Goal: Transaction & Acquisition: Purchase product/service

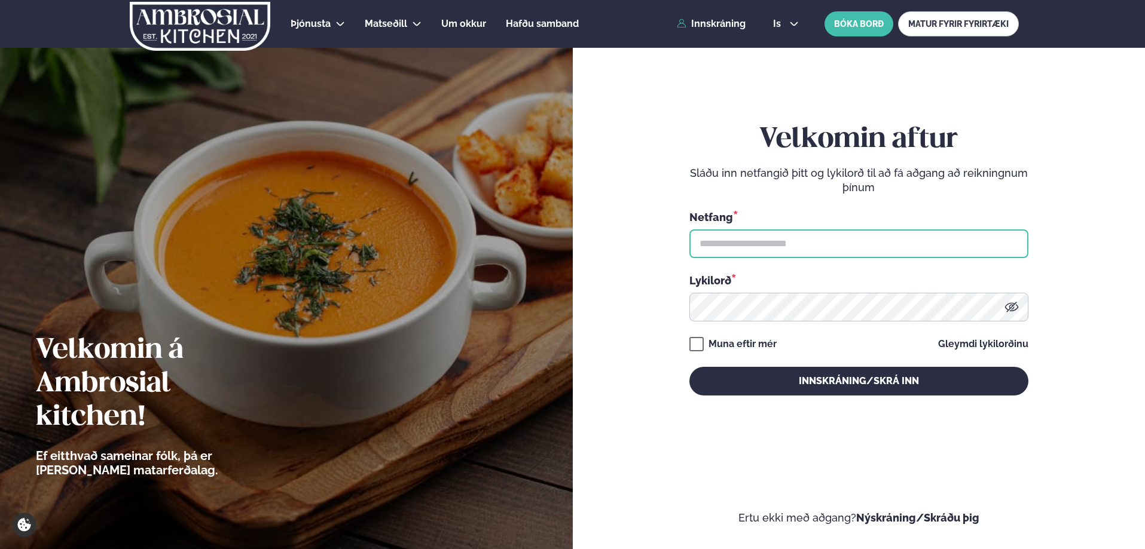
click at [775, 243] on input "text" at bounding box center [858, 244] width 339 height 29
type input "**********"
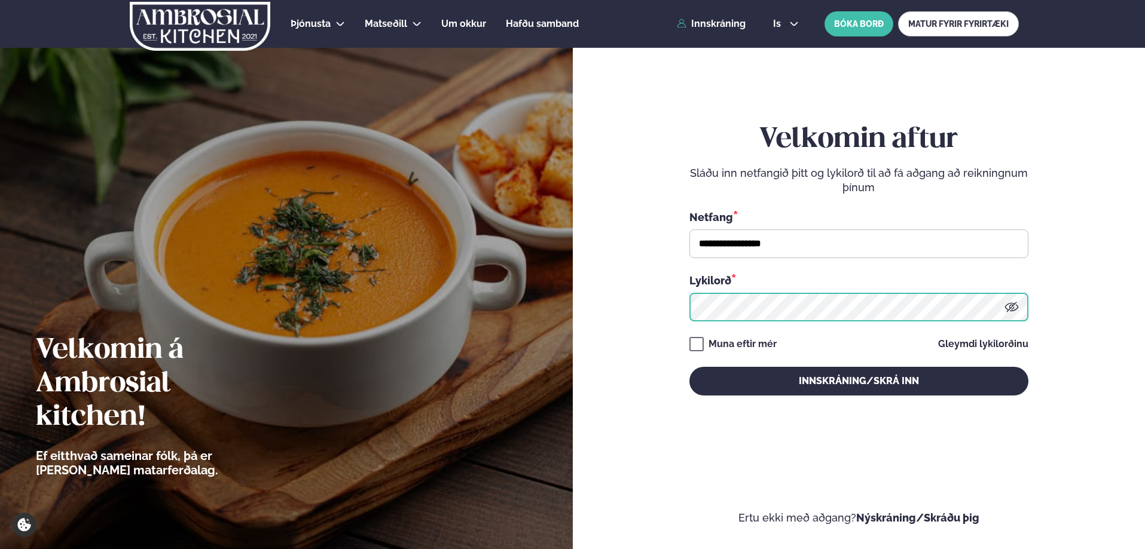
click at [689, 367] on button "Innskráning/Skrá inn" at bounding box center [858, 381] width 339 height 29
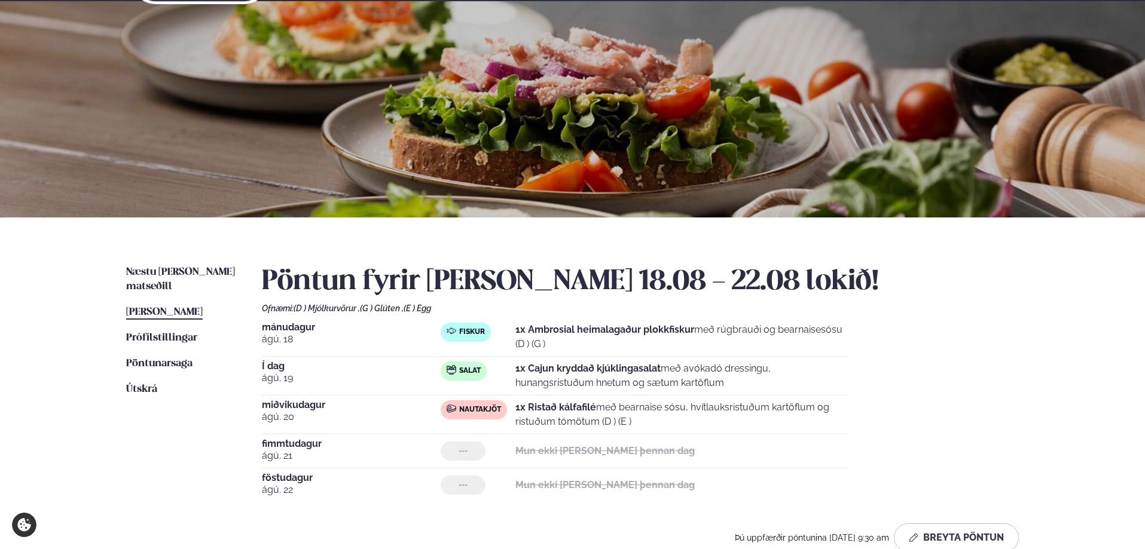
scroll to position [120, 0]
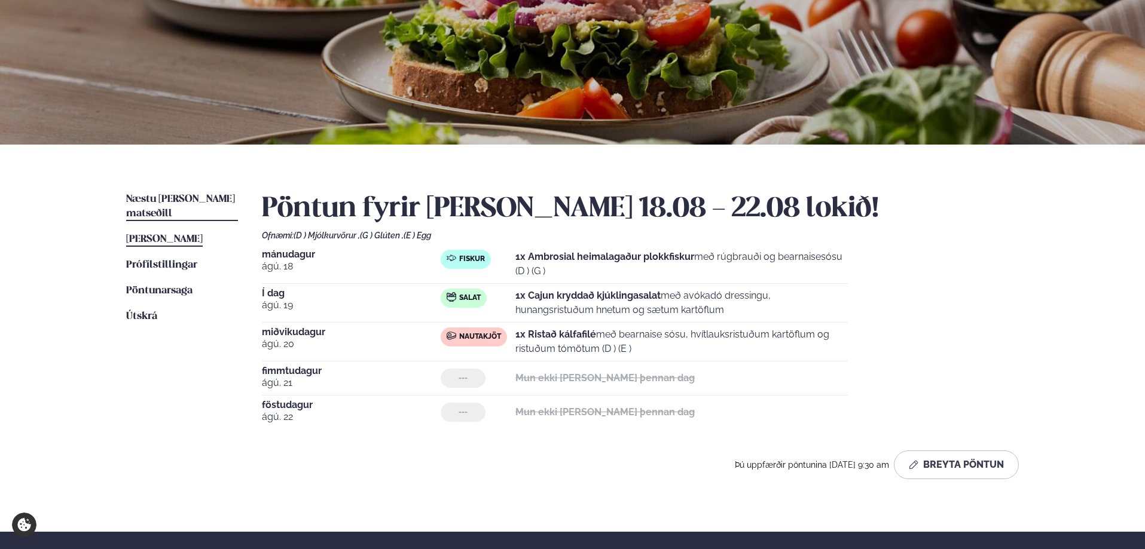
click at [181, 204] on span "Næstu [PERSON_NAME] matseðill" at bounding box center [180, 206] width 109 height 25
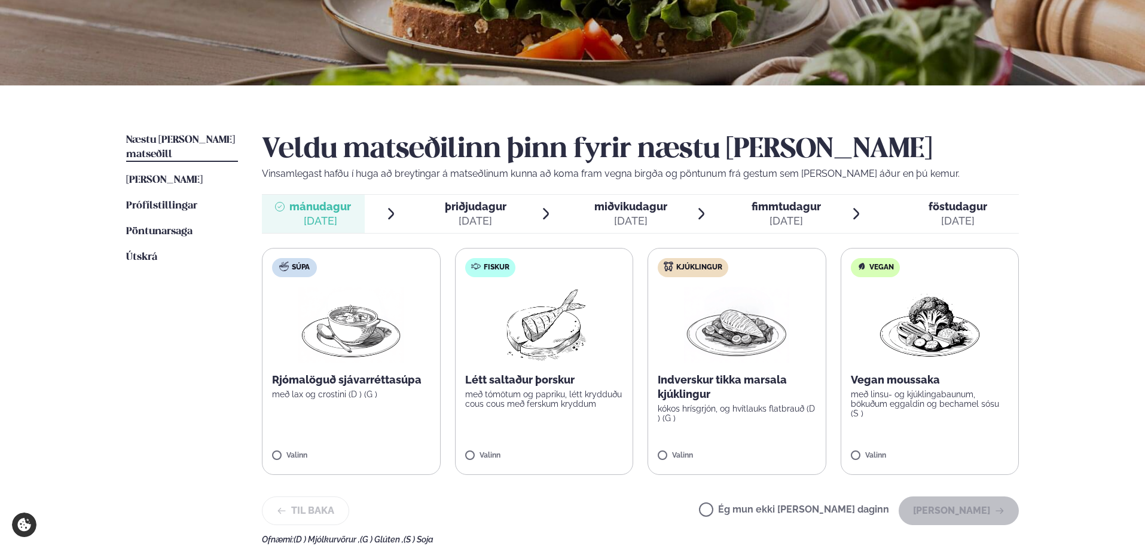
scroll to position [179, 0]
click at [486, 204] on span "þriðjudagur" at bounding box center [476, 206] width 62 height 13
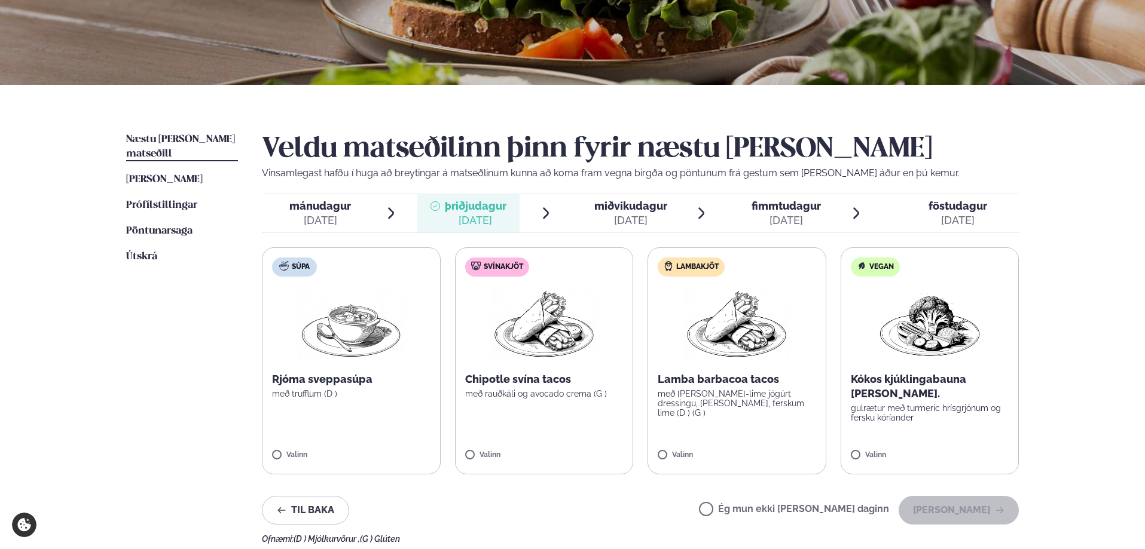
click at [614, 210] on span "miðvikudagur" at bounding box center [630, 206] width 73 height 13
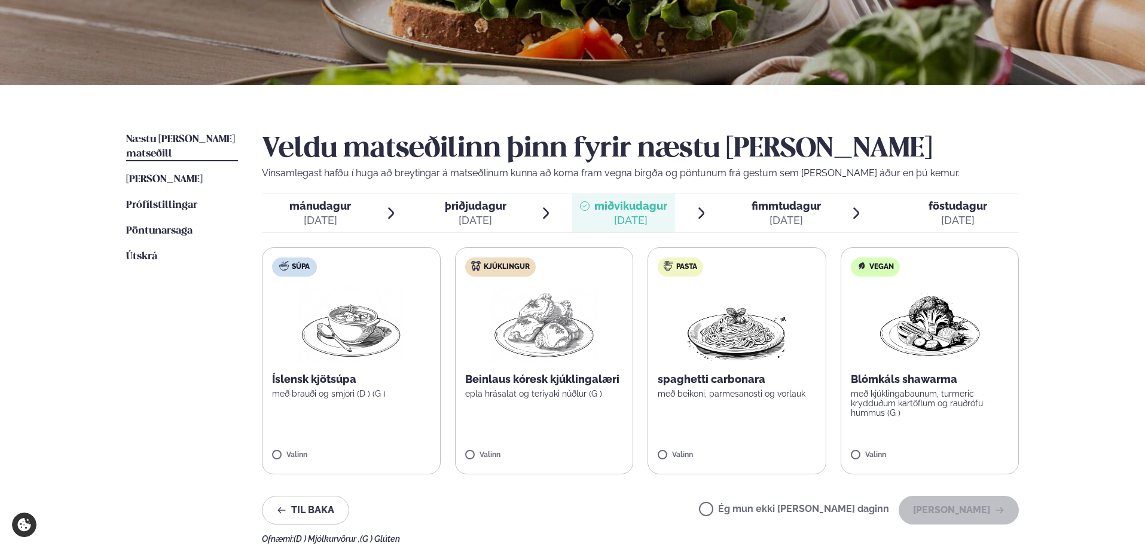
click at [769, 208] on span "fimmtudagur" at bounding box center [785, 206] width 69 height 13
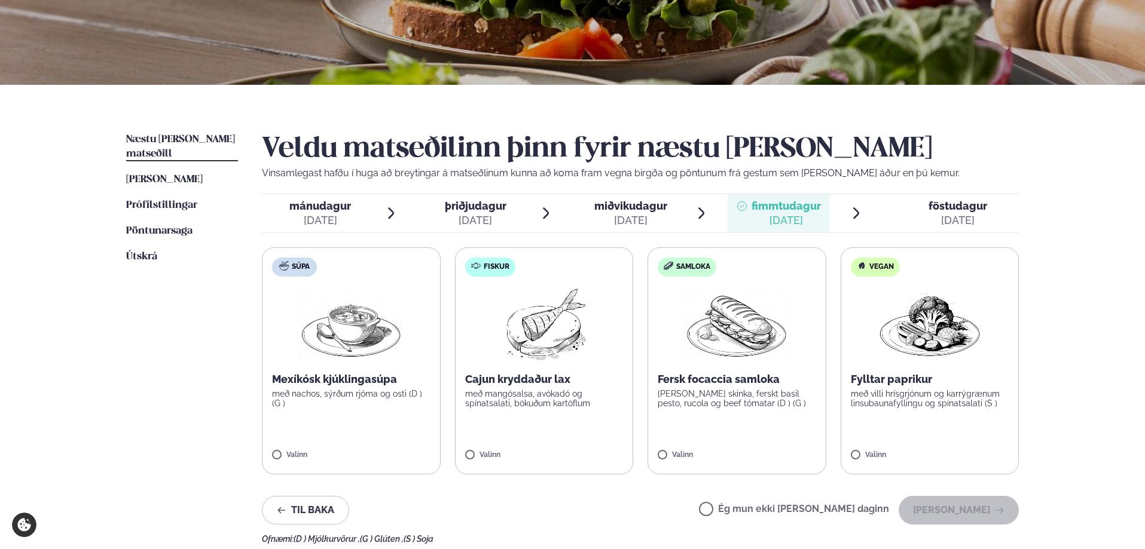
click at [954, 217] on div "[DATE]" at bounding box center [957, 220] width 59 height 14
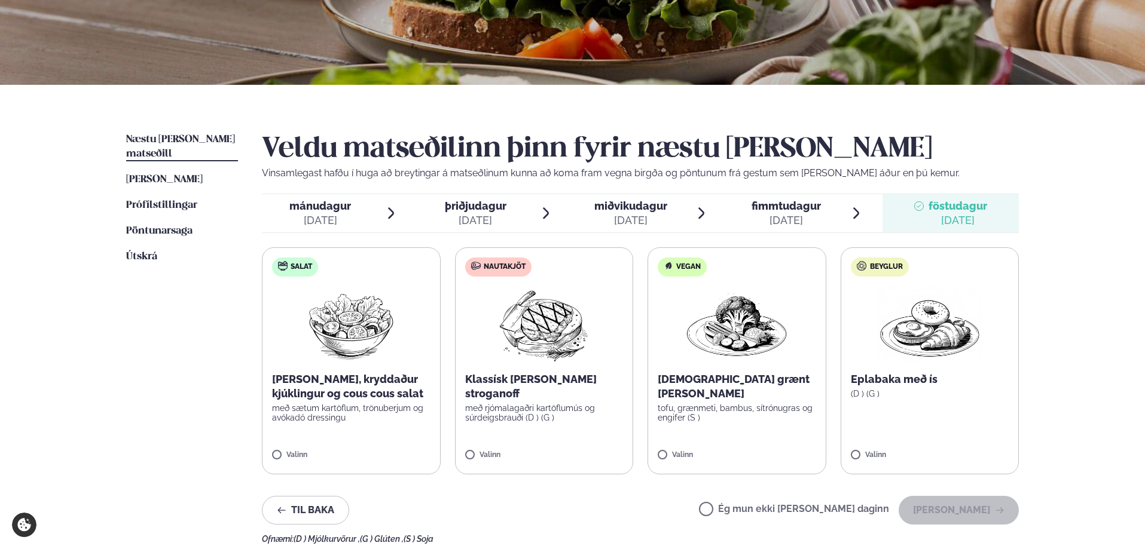
click at [784, 216] on div "[DATE]" at bounding box center [785, 220] width 69 height 14
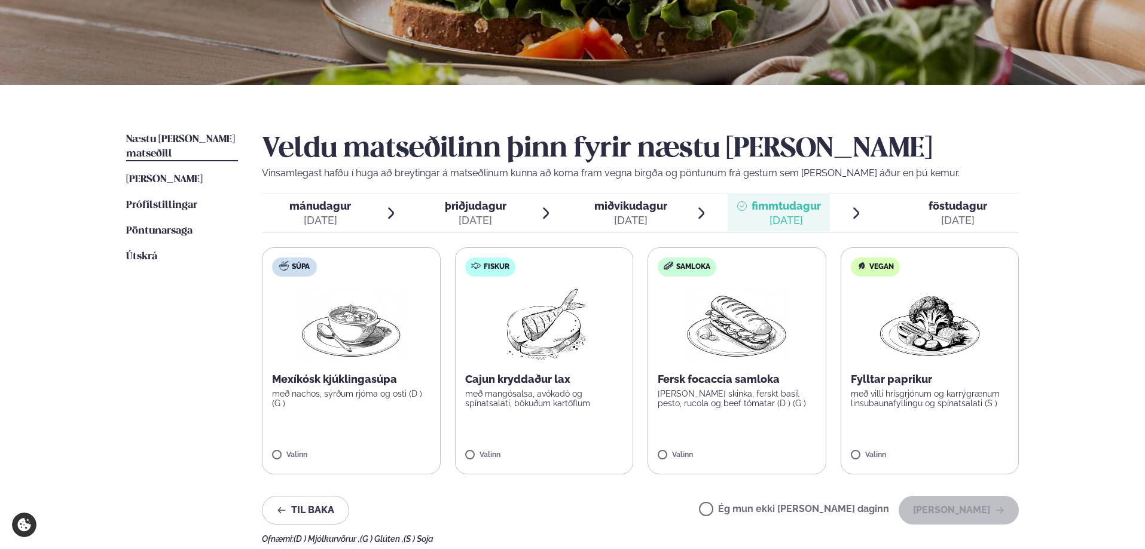
click at [953, 204] on span "föstudagur" at bounding box center [957, 206] width 59 height 13
